Goal: Check status: Check status

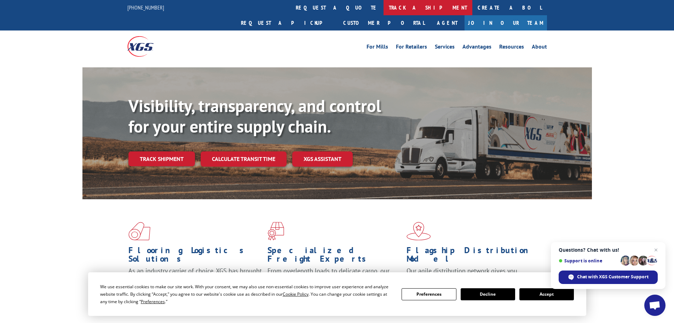
click at [384, 6] on link "track a shipment" at bounding box center [428, 7] width 89 height 15
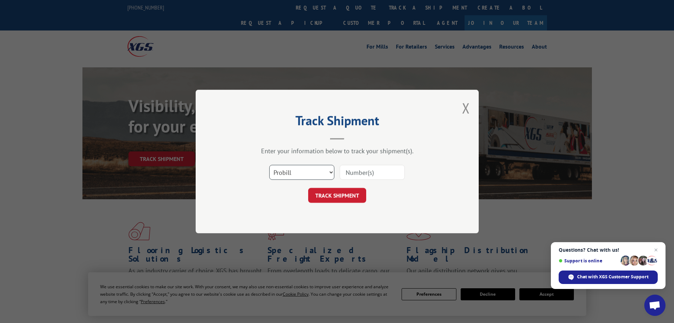
click at [310, 172] on select "Select category... Probill BOL PO" at bounding box center [301, 172] width 65 height 15
select select "po"
click at [269, 165] on select "Select category... Probill BOL PO" at bounding box center [301, 172] width 65 height 15
click at [359, 170] on input at bounding box center [372, 172] width 65 height 15
type input "25548878"
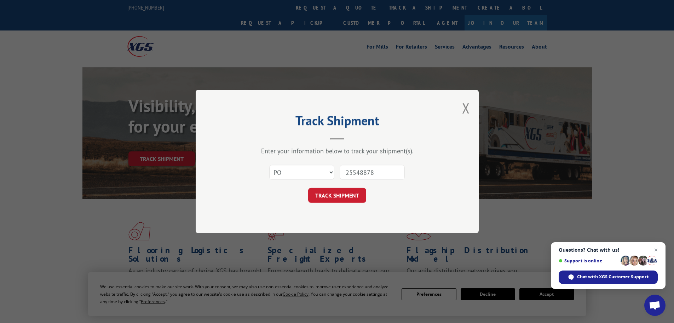
click at [308, 188] on button "TRACK SHIPMENT" at bounding box center [337, 195] width 58 height 15
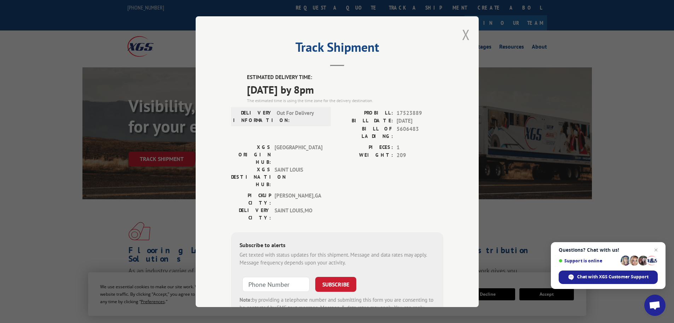
click at [462, 35] on button "Close modal" at bounding box center [466, 34] width 8 height 19
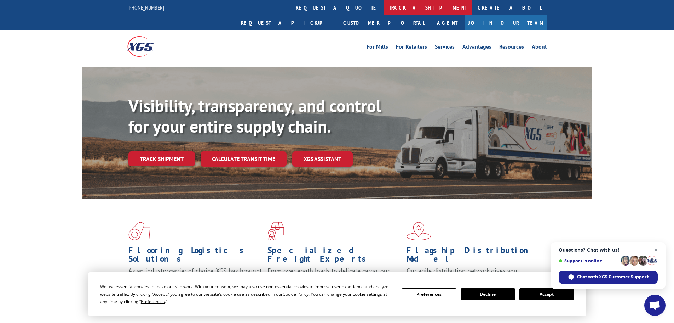
click at [384, 8] on link "track a shipment" at bounding box center [428, 7] width 89 height 15
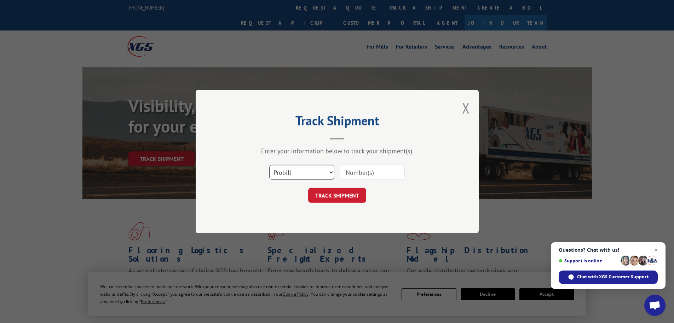
click at [295, 173] on select "Select category... Probill BOL PO" at bounding box center [301, 172] width 65 height 15
select select "po"
click at [269, 165] on select "Select category... Probill BOL PO" at bounding box center [301, 172] width 65 height 15
click at [354, 172] on input at bounding box center [372, 172] width 65 height 15
type input "25548752"
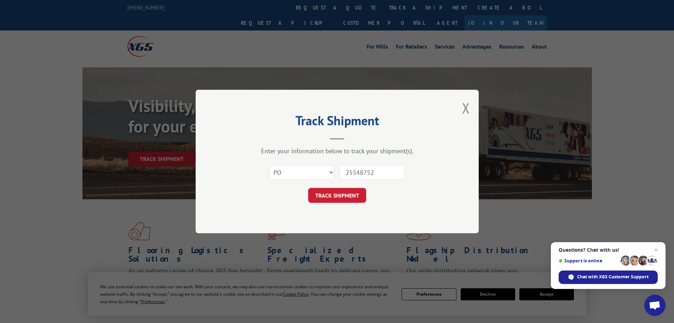
click at [308, 188] on button "TRACK SHIPMENT" at bounding box center [337, 195] width 58 height 15
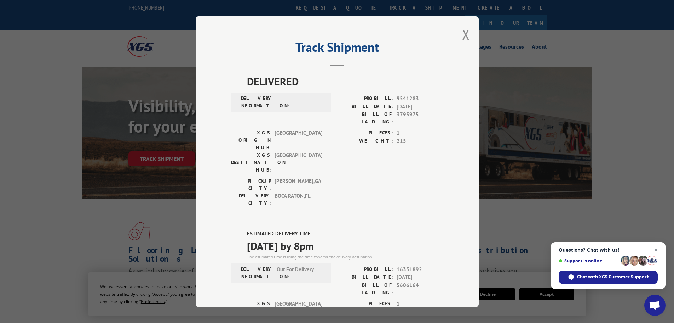
click at [467, 34] on div "Track Shipment DELIVERED DELIVERY INFORMATION: PROBILL: 9541283 BILL DATE: [DAT…" at bounding box center [337, 161] width 283 height 290
click at [464, 35] on button "Close modal" at bounding box center [466, 34] width 8 height 19
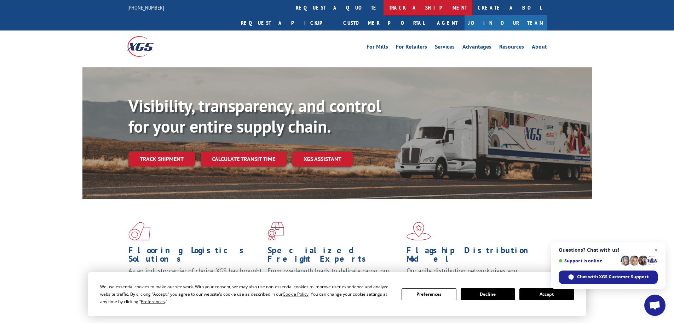
click at [384, 1] on link "track a shipment" at bounding box center [428, 7] width 89 height 15
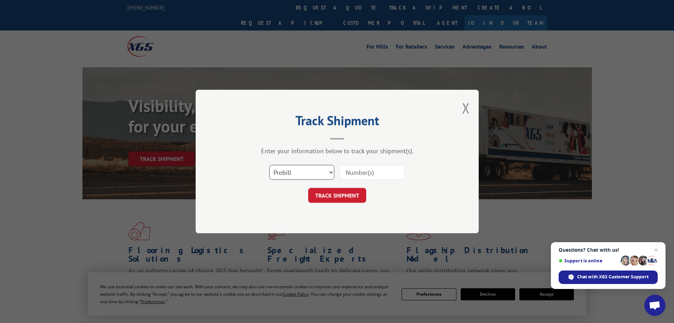
click at [309, 172] on select "Select category... Probill BOL PO" at bounding box center [301, 172] width 65 height 15
select select "po"
click at [269, 165] on select "Select category... Probill BOL PO" at bounding box center [301, 172] width 65 height 15
click at [357, 173] on input at bounding box center [372, 172] width 65 height 15
type input "25548920"
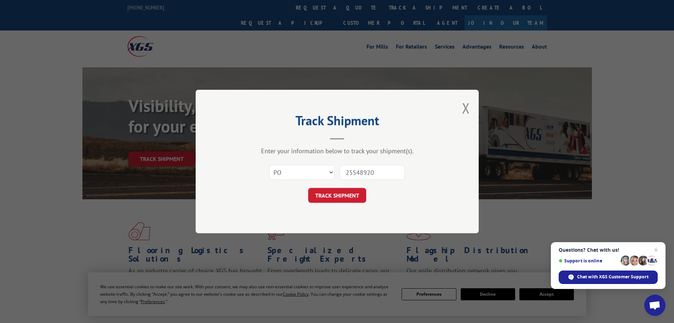
click at [308, 188] on button "TRACK SHIPMENT" at bounding box center [337, 195] width 58 height 15
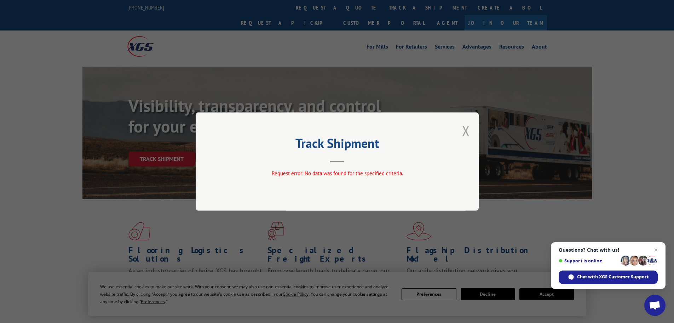
click at [466, 131] on button "Close modal" at bounding box center [466, 130] width 8 height 19
